Goal: Task Accomplishment & Management: Use online tool/utility

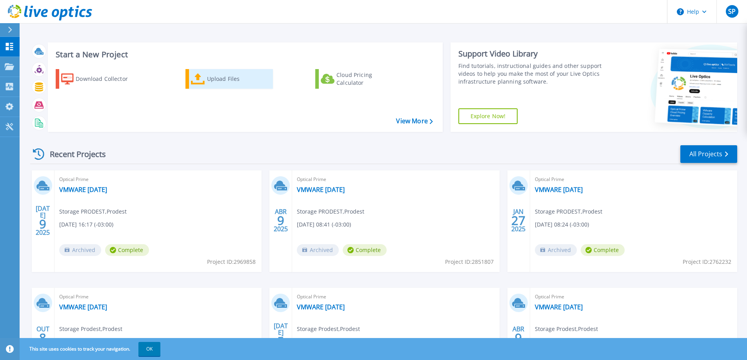
click at [220, 81] on div "Upload Files" at bounding box center [238, 79] width 63 height 16
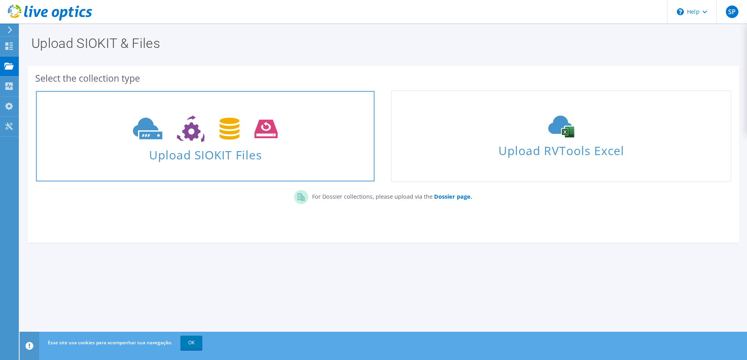
click at [221, 147] on span "Upload SIOKIT Files" at bounding box center [205, 152] width 338 height 17
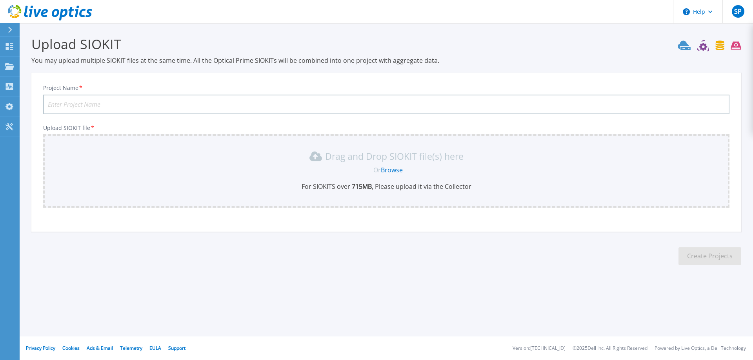
click at [180, 98] on input "Project Name *" at bounding box center [386, 105] width 686 height 20
click at [317, 170] on div "Or Browse" at bounding box center [388, 169] width 674 height 9
click at [396, 172] on link "Browse" at bounding box center [392, 169] width 22 height 9
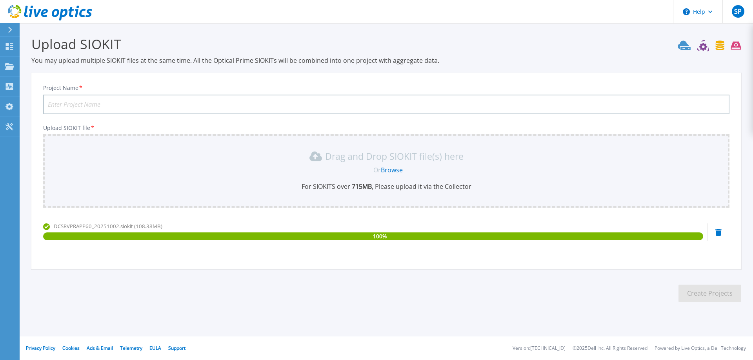
click at [135, 102] on input "Project Name *" at bounding box center [386, 105] width 686 height 20
type input "VMWARE [DATE]"
click at [696, 290] on button "Create Projects" at bounding box center [709, 293] width 63 height 18
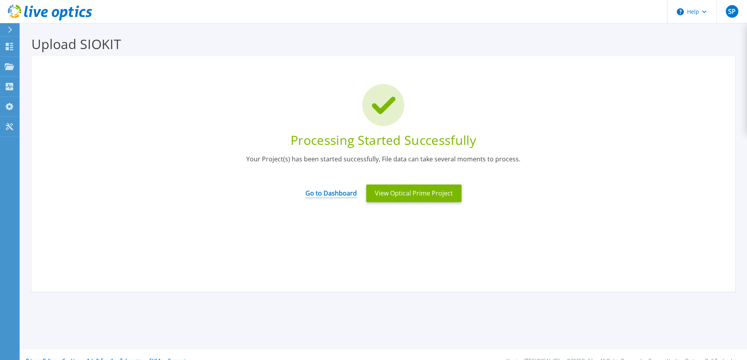
click at [326, 194] on link "Go to Dashboard" at bounding box center [330, 190] width 51 height 15
